Goal: Information Seeking & Learning: Check status

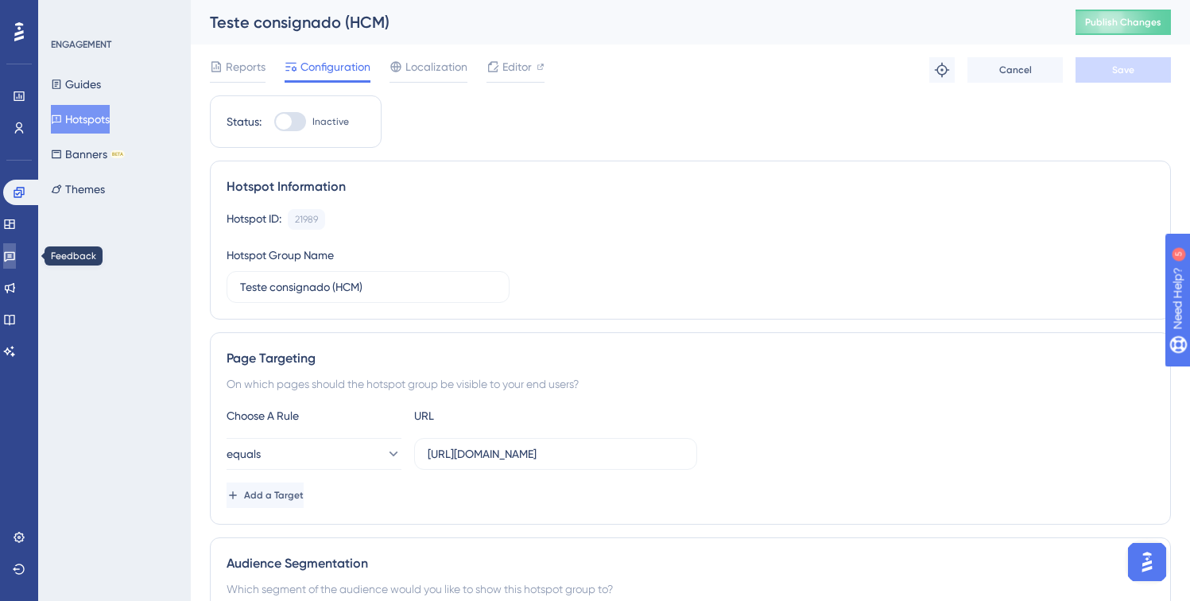
click at [15, 259] on icon at bounding box center [9, 257] width 11 height 10
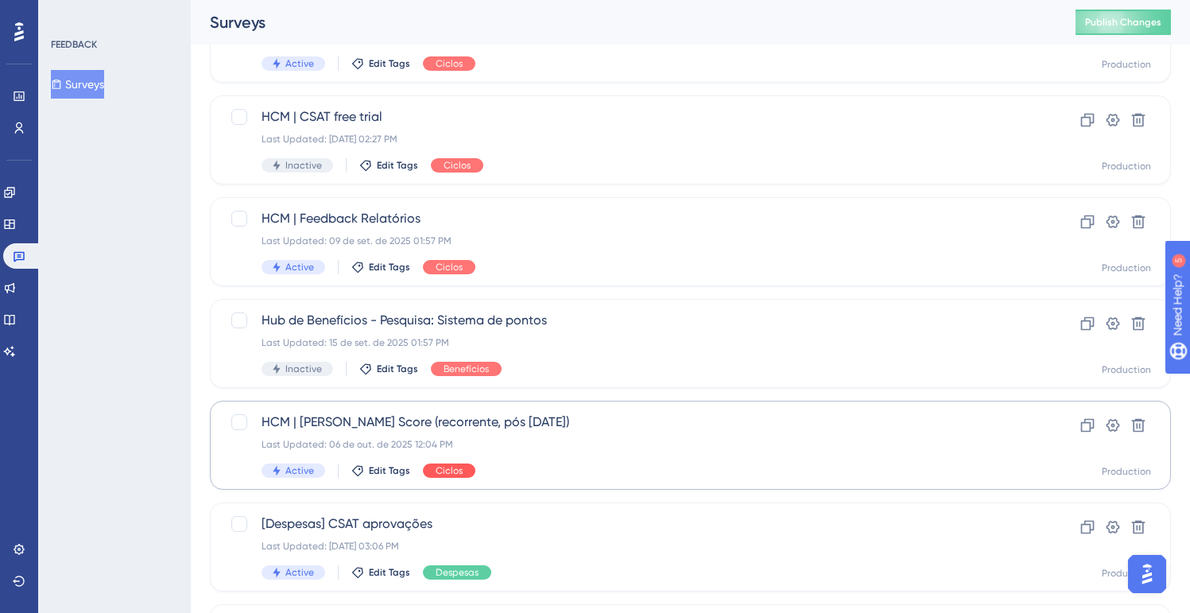
scroll to position [161, 0]
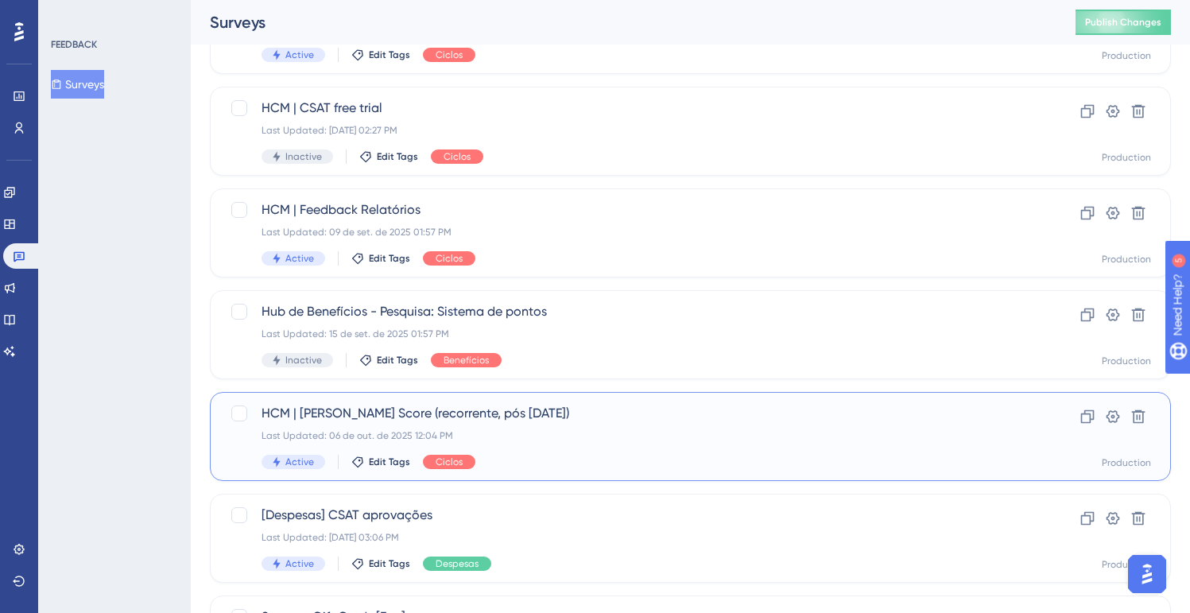
click at [528, 453] on div "HCM | [PERSON_NAME] Score (recorrente, pós [DATE]) Last Updated: [DATE] 12:04 P…" at bounding box center [626, 436] width 730 height 65
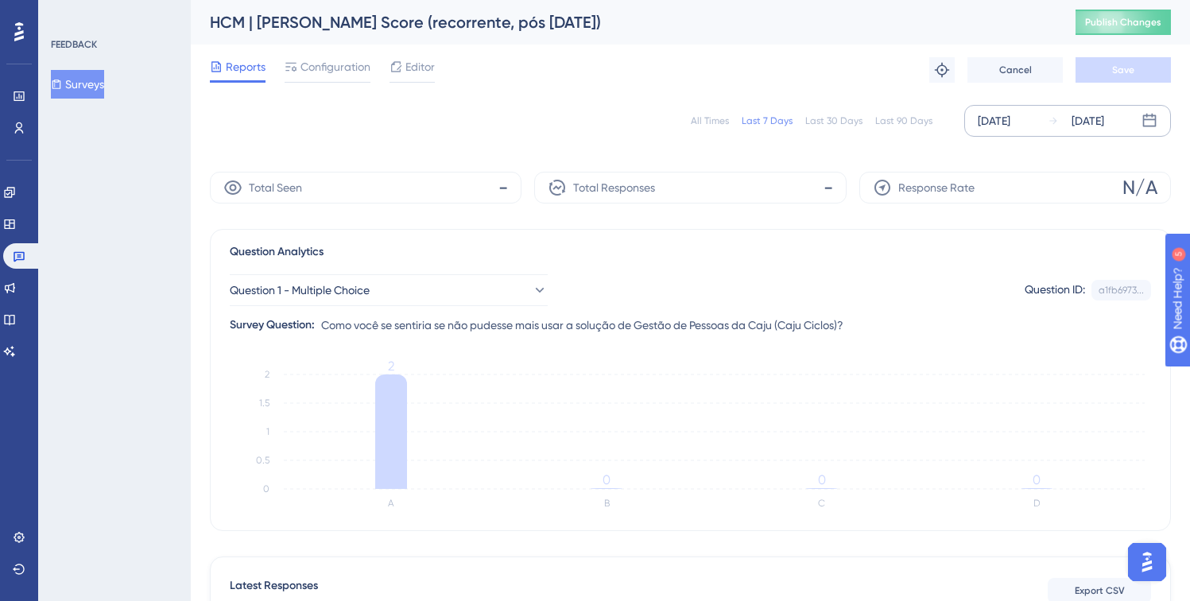
click at [999, 119] on div "[DATE]" at bounding box center [993, 120] width 33 height 19
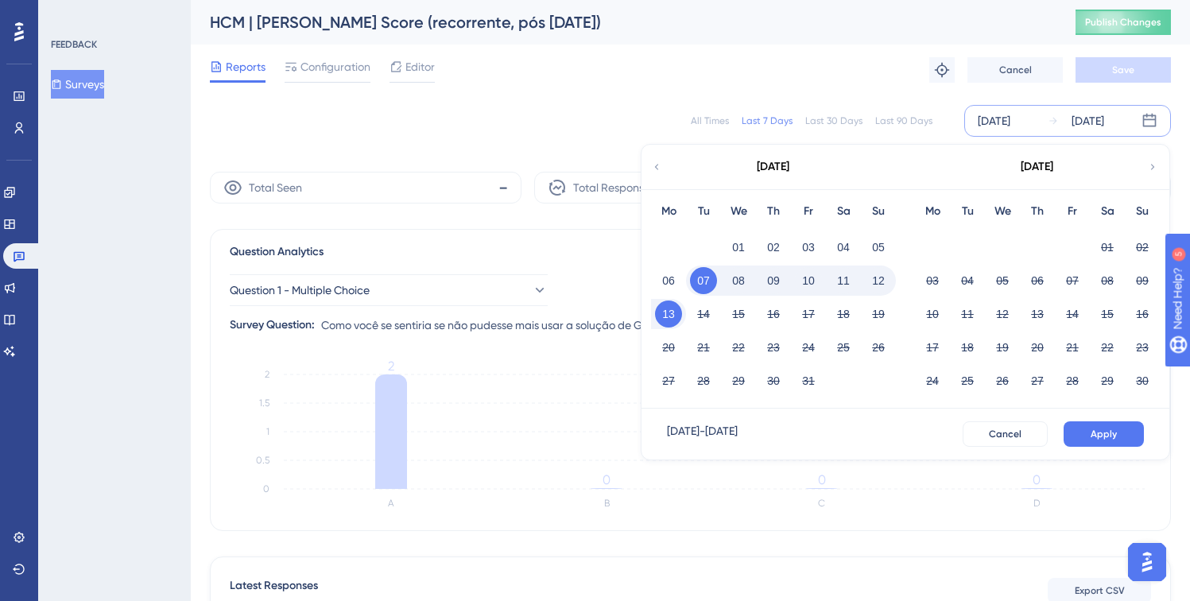
click at [649, 164] on div "[DATE]" at bounding box center [772, 167] width 262 height 44
click at [654, 168] on icon at bounding box center [656, 167] width 11 height 14
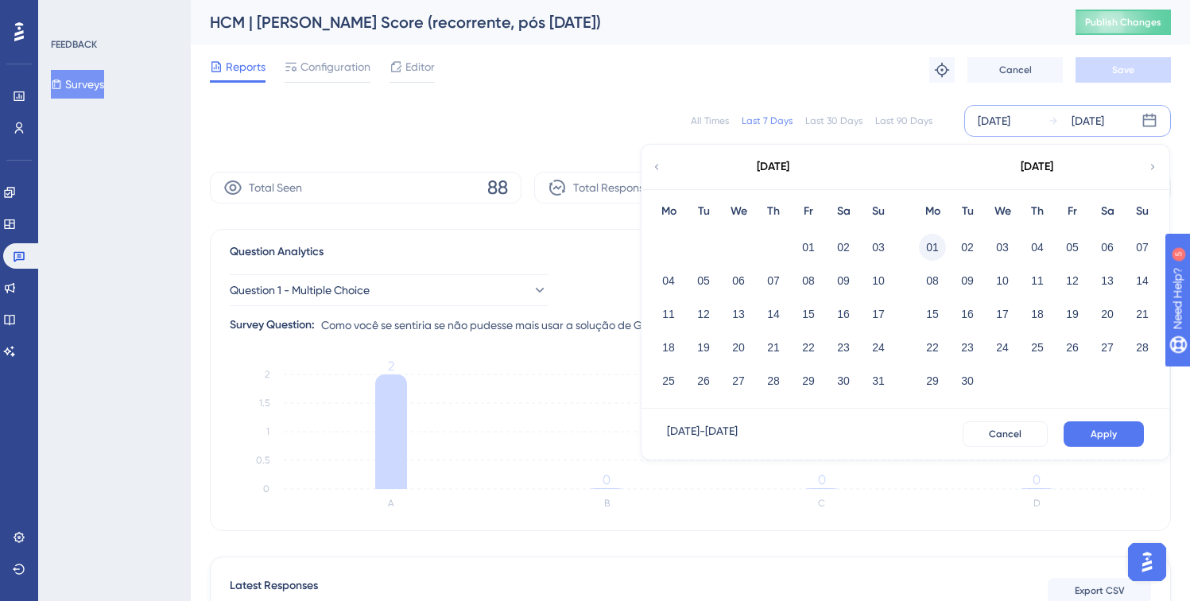
click at [936, 249] on button "01" at bounding box center [932, 247] width 27 height 27
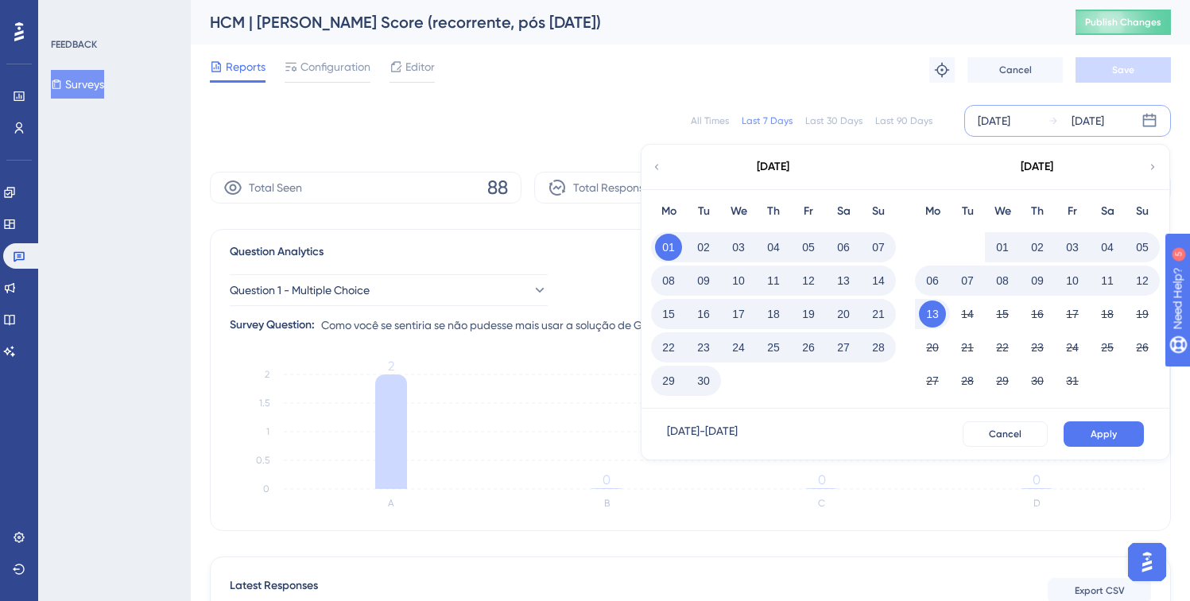
click at [708, 381] on button "30" at bounding box center [703, 380] width 27 height 27
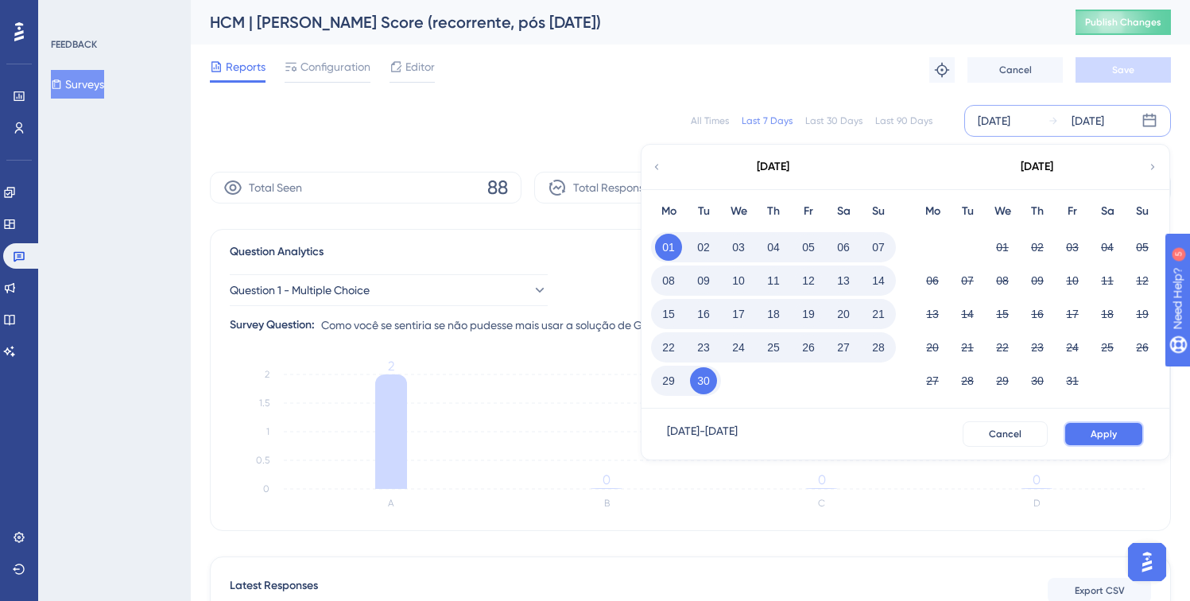
click at [1093, 435] on span "Apply" at bounding box center [1103, 433] width 26 height 13
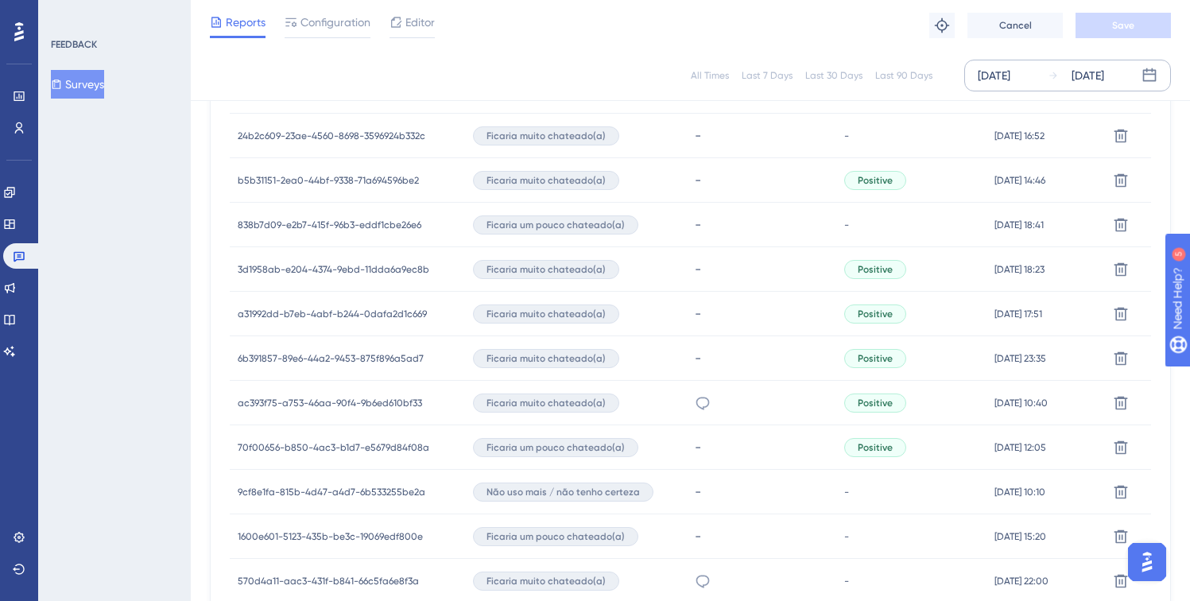
scroll to position [719, 0]
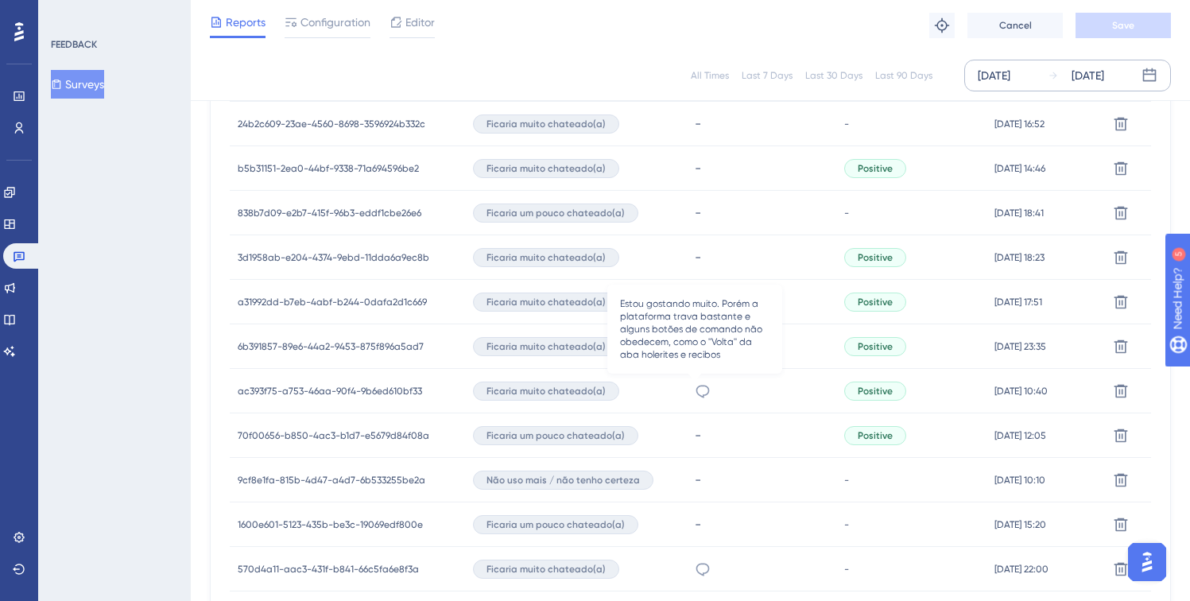
click at [697, 388] on icon at bounding box center [702, 391] width 16 height 16
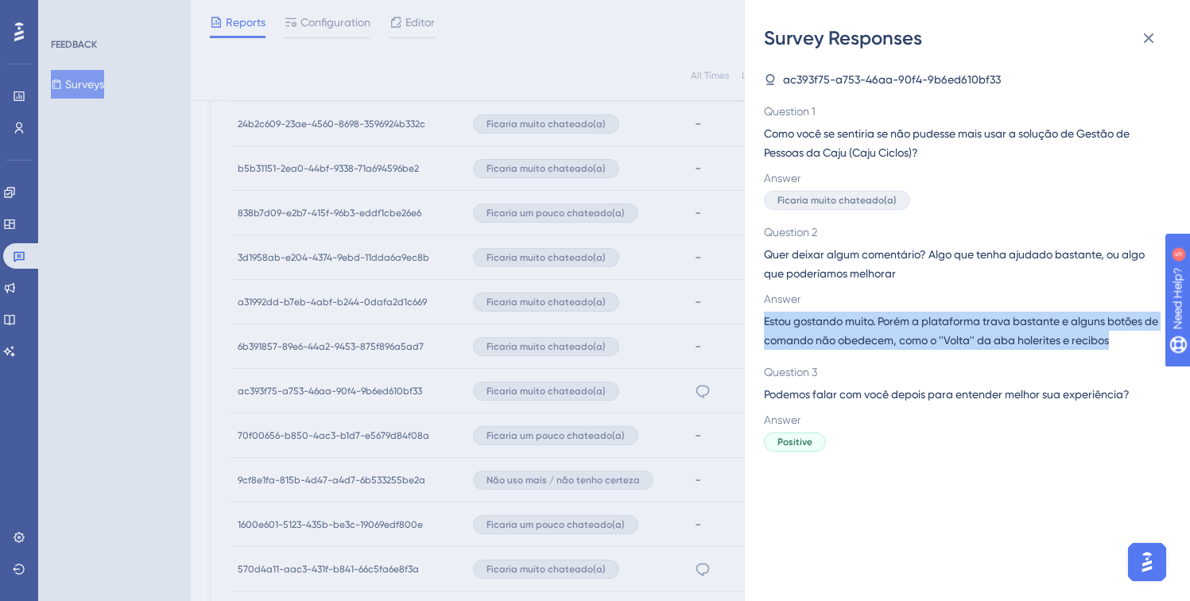
drag, startPoint x: 765, startPoint y: 321, endPoint x: 1132, endPoint y: 338, distance: 367.5
click at [1132, 338] on span "Estou gostando muito. Porém a plataforma trava bastante e alguns botões de coma…" at bounding box center [961, 330] width 394 height 38
copy span "Estou gostando muito. Porém a plataforma trava bastante e alguns botões de coma…"
click at [687, 447] on div "Survey Responses ac393f75-a753-46aa-90f4-9b6ed610bf33 Question 1 Como você se s…" at bounding box center [595, 300] width 1190 height 601
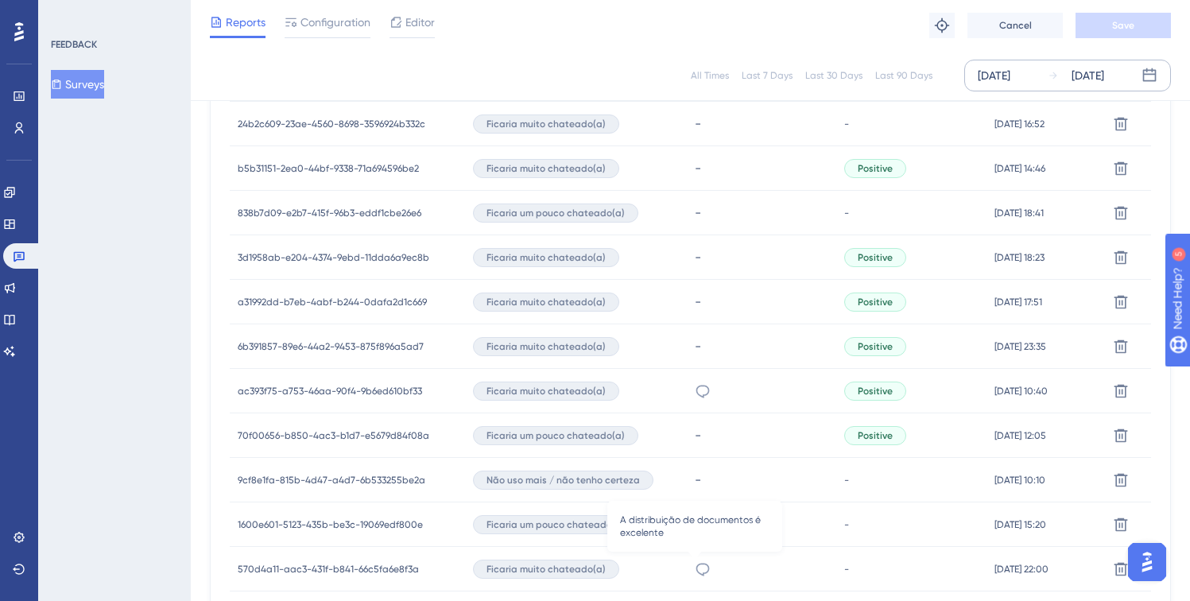
click at [698, 563] on icon at bounding box center [702, 569] width 14 height 13
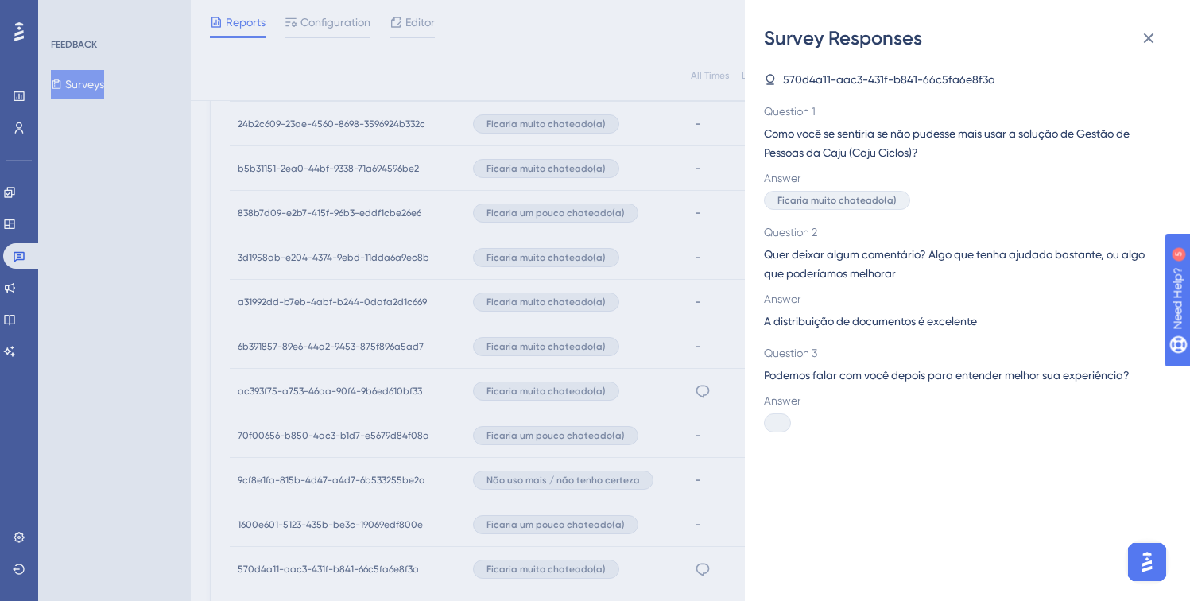
click at [791, 325] on span "A distribuição de documentos é excelente" at bounding box center [870, 320] width 213 height 19
copy span "A distribuição de documentos é excelente"
